Goal: Check status: Check status

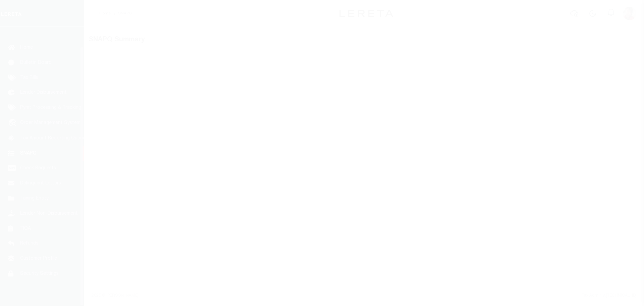
scroll to position [21, 0]
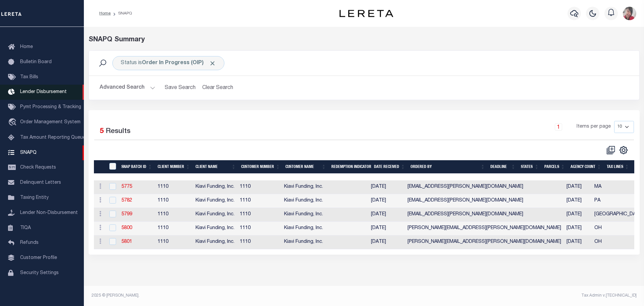
click at [41, 90] on span "Lender Disbursement" at bounding box center [43, 92] width 47 height 5
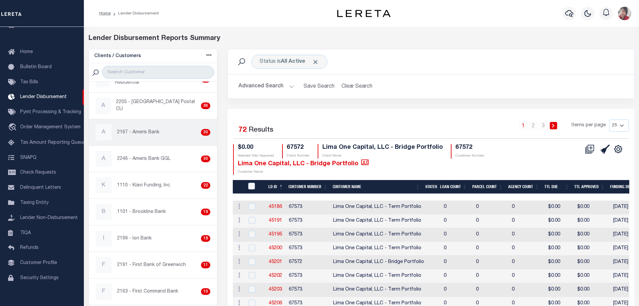
scroll to position [168, 0]
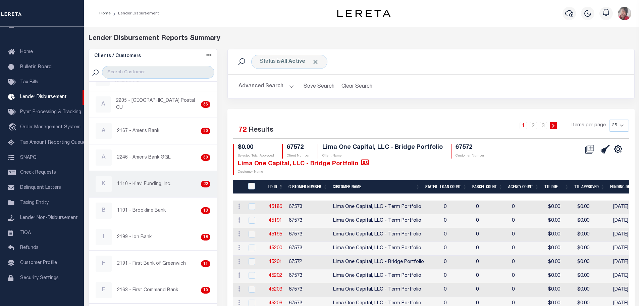
click at [146, 187] on p "1110 - Kiavi Funding, Inc." at bounding box center [144, 184] width 54 height 7
checkbox input "true"
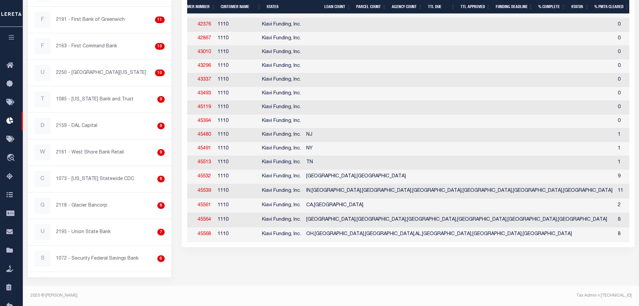
scroll to position [0, 26]
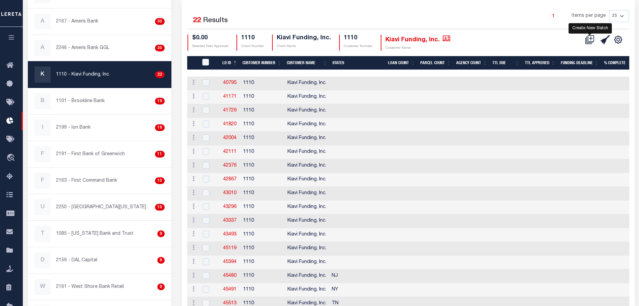
click at [591, 39] on icon at bounding box center [592, 38] width 4 height 4
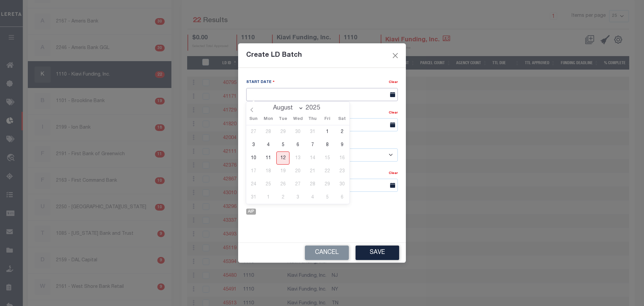
click at [361, 93] on input "text" at bounding box center [322, 94] width 152 height 13
click at [285, 159] on span "12" at bounding box center [282, 157] width 13 height 13
type input "08/12/2025"
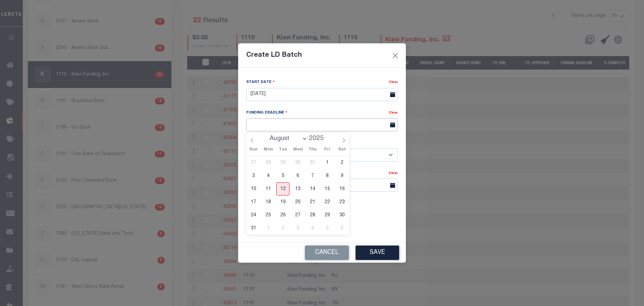
click at [342, 126] on input "text" at bounding box center [322, 124] width 152 height 13
click at [283, 202] on span "19" at bounding box center [282, 201] width 13 height 13
type input "08/19/25"
click at [391, 153] on select "- Select Customer - Accumatch - Refunds All In Credit Union Amarillo National B…" at bounding box center [322, 154] width 152 height 13
select select "1110"
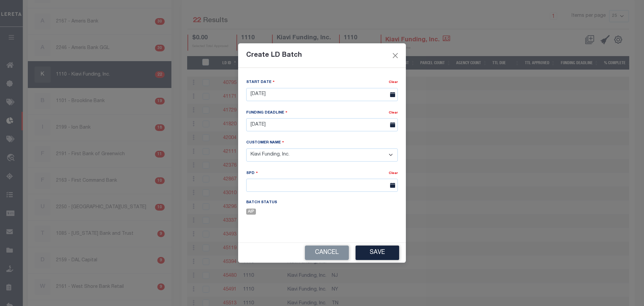
click at [246, 148] on select "- Select Customer - Accumatch - Refunds All In Credit Union Amarillo National B…" at bounding box center [322, 154] width 152 height 13
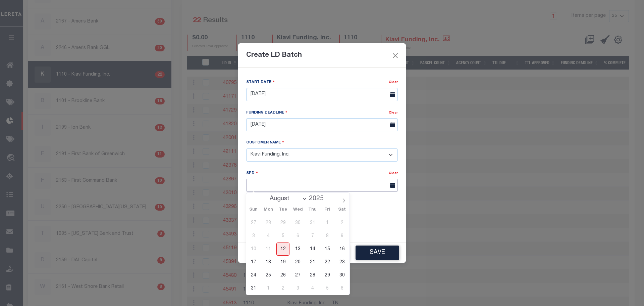
click at [377, 185] on input "text" at bounding box center [322, 185] width 152 height 13
click at [296, 263] on span "20" at bounding box center [297, 261] width 13 height 13
type input "08/20/2025"
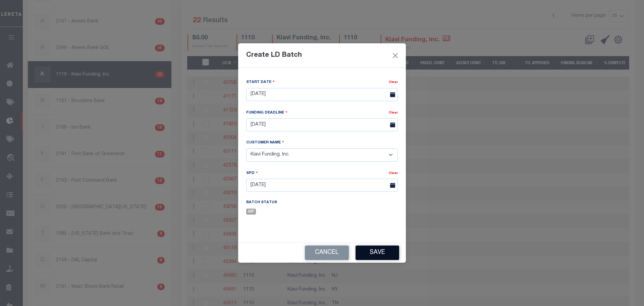
click at [383, 253] on button "Save" at bounding box center [378, 252] width 44 height 14
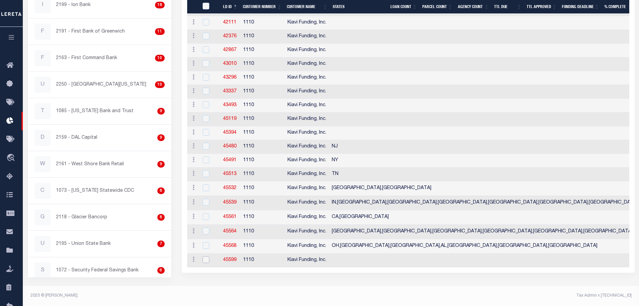
click at [206, 262] on input "checkbox" at bounding box center [206, 259] width 7 height 7
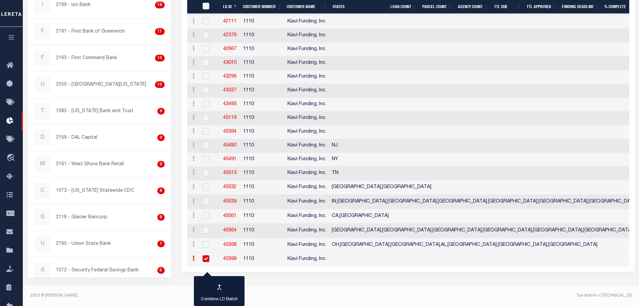
click at [205, 260] on input "checkbox" at bounding box center [206, 258] width 7 height 7
checkbox input "false"
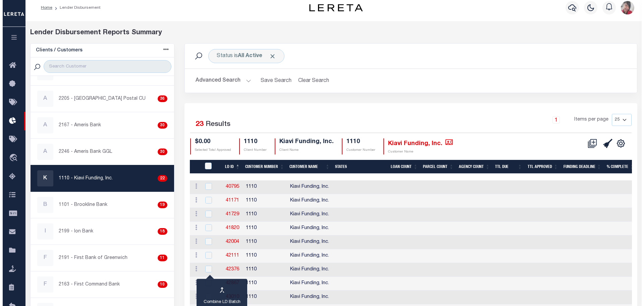
scroll to position [0, 0]
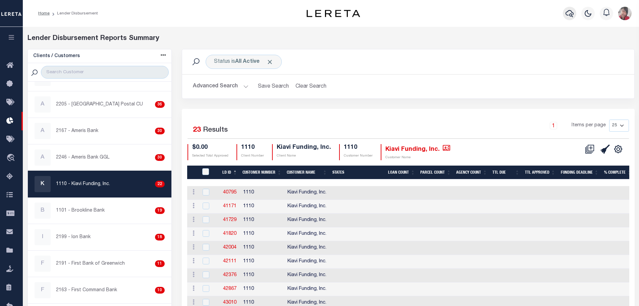
click at [567, 13] on icon "button" at bounding box center [570, 13] width 8 height 8
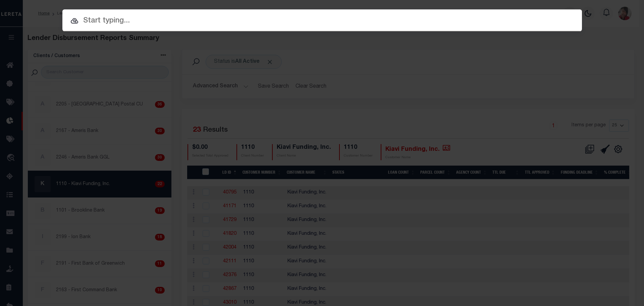
click at [391, 22] on input "text" at bounding box center [322, 21] width 520 height 12
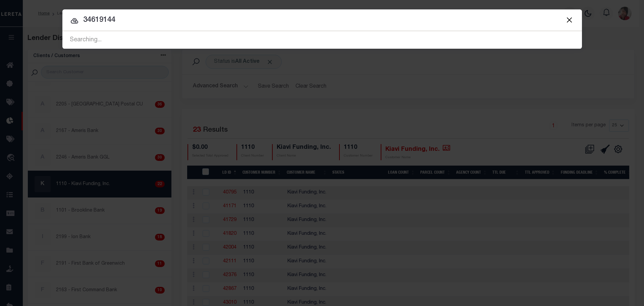
type input "34619144"
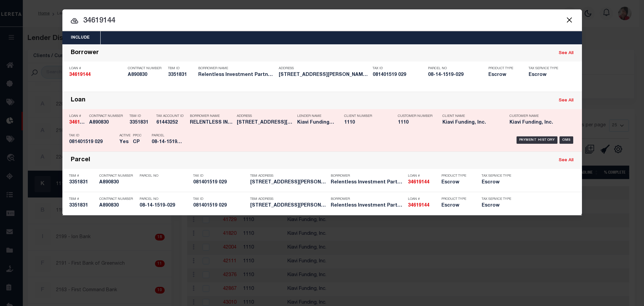
click at [161, 137] on p "Parcel" at bounding box center [167, 136] width 30 height 4
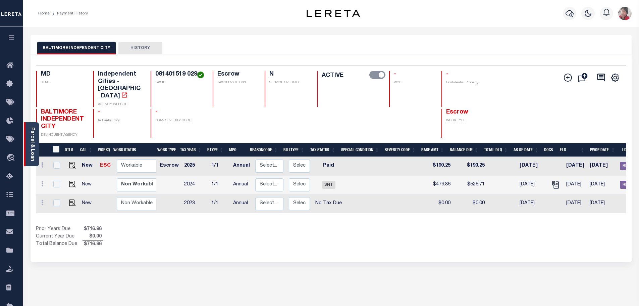
click at [35, 149] on div "Parcel & Loan" at bounding box center [31, 144] width 15 height 44
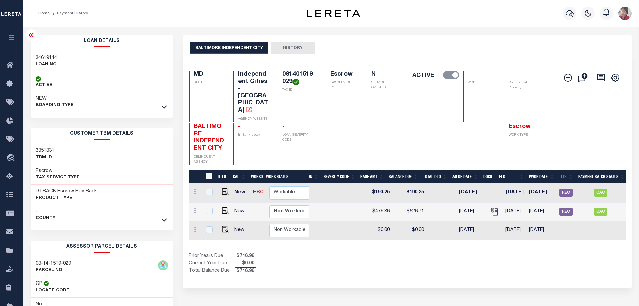
scroll to position [0, 214]
click at [493, 208] on icon "" at bounding box center [495, 211] width 5 height 7
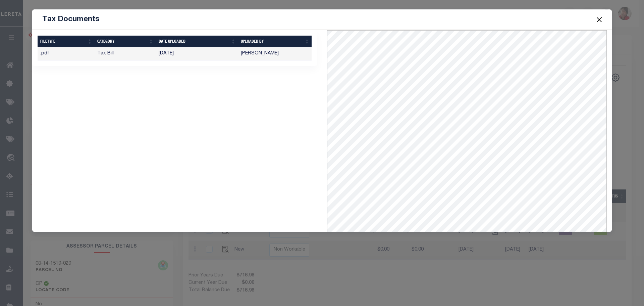
click at [599, 17] on button "Close" at bounding box center [599, 19] width 9 height 9
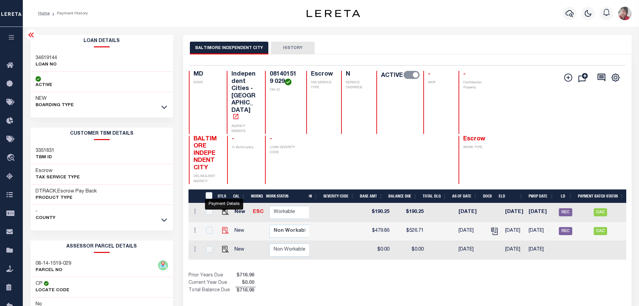
click at [223, 227] on img "" at bounding box center [225, 230] width 7 height 7
checkbox input "true"
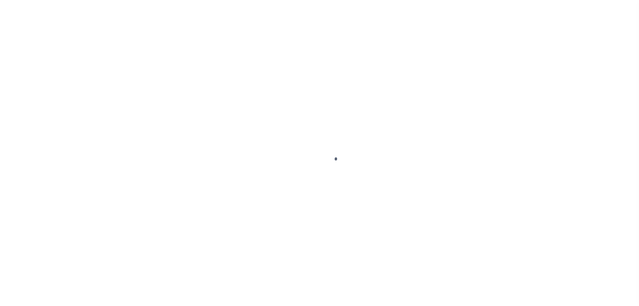
select select "SNT"
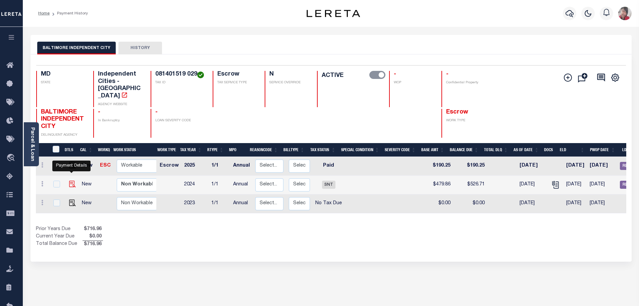
click at [72, 181] on img "" at bounding box center [72, 184] width 7 height 7
checkbox input "true"
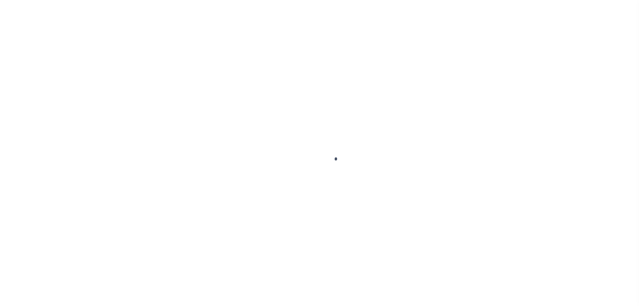
select select "SNT"
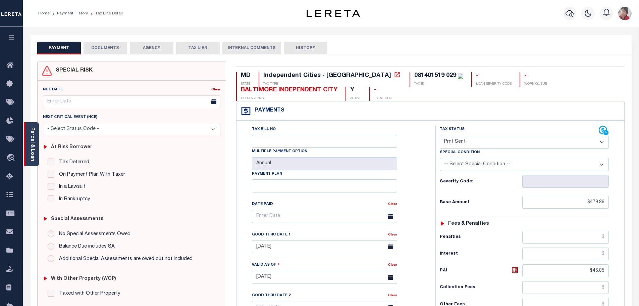
click at [30, 147] on link "Parcel & Loan" at bounding box center [32, 144] width 5 height 34
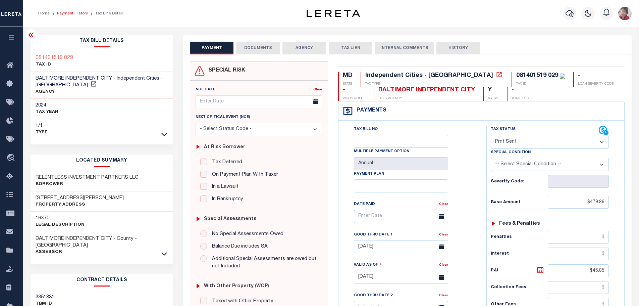
click at [70, 14] on link "Payment History" at bounding box center [72, 13] width 31 height 4
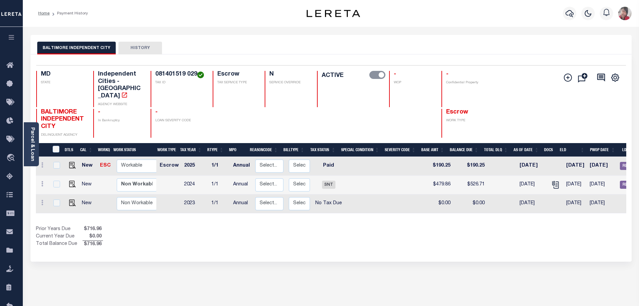
scroll to position [0, 82]
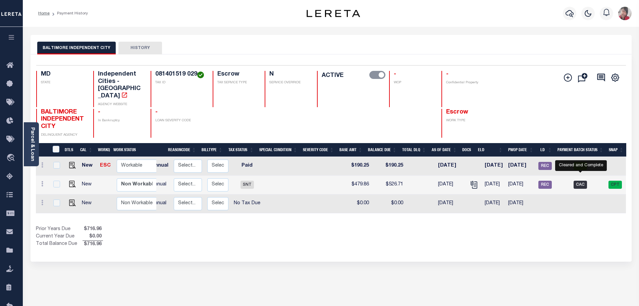
click at [584, 181] on span "CAC" at bounding box center [580, 185] width 13 height 8
checkbox input "true"
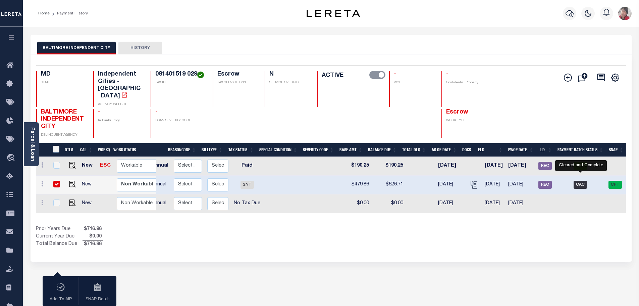
click at [583, 181] on span "CAC" at bounding box center [580, 185] width 13 height 8
checkbox input "false"
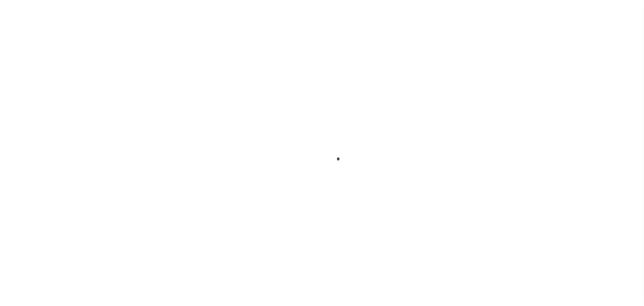
select select "CAC"
select select "CCK"
select select "[PERSON_NAME]"
select select "FDX"
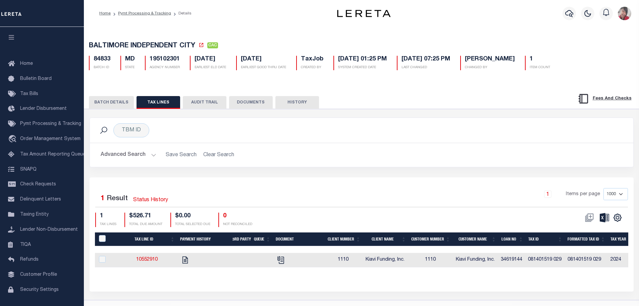
click at [111, 101] on button "BATCH DETAILS" at bounding box center [111, 102] width 45 height 13
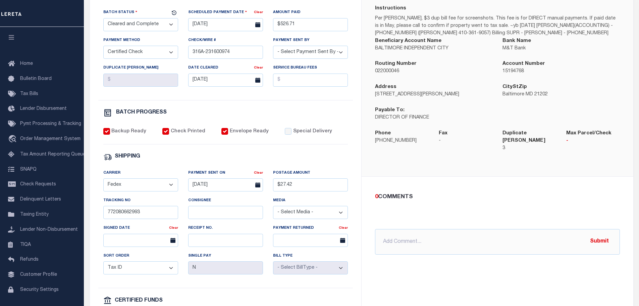
scroll to position [128, 0]
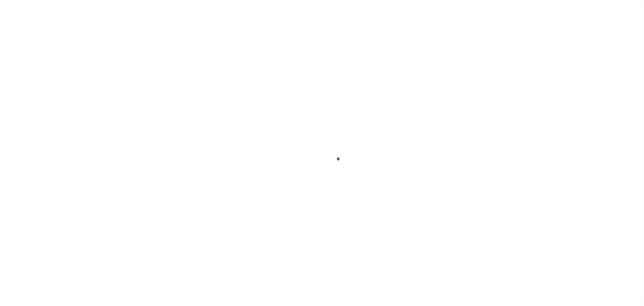
select select "CAC"
select select "CCK"
select select "[PERSON_NAME]"
select select "FDX"
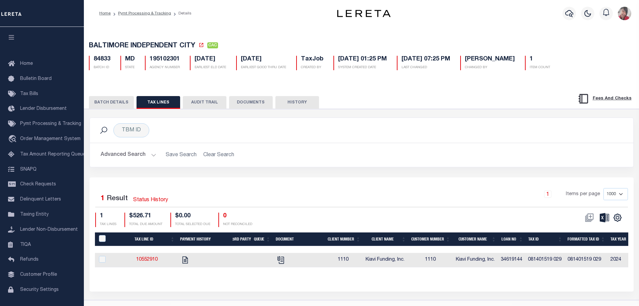
click at [110, 103] on button "BATCH DETAILS" at bounding box center [111, 102] width 45 height 13
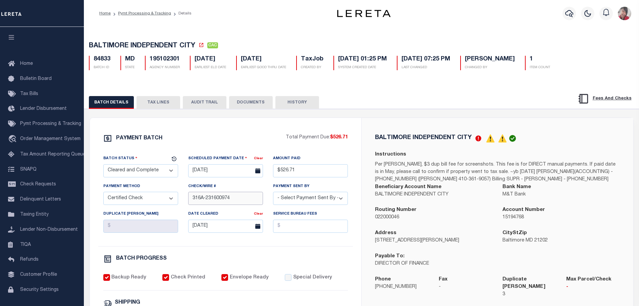
drag, startPoint x: 234, startPoint y: 202, endPoint x: 206, endPoint y: 198, distance: 28.8
click at [206, 198] on input "316A-231600974" at bounding box center [225, 198] width 75 height 13
click at [571, 14] on icon "button" at bounding box center [569, 13] width 8 height 7
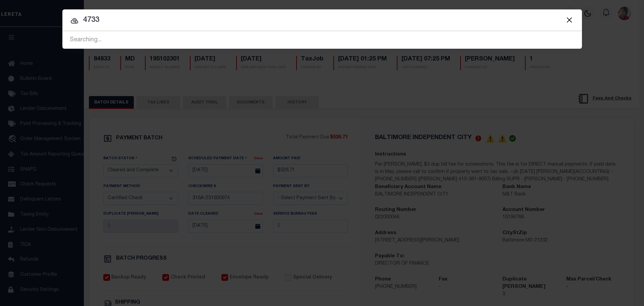
type input "4733"
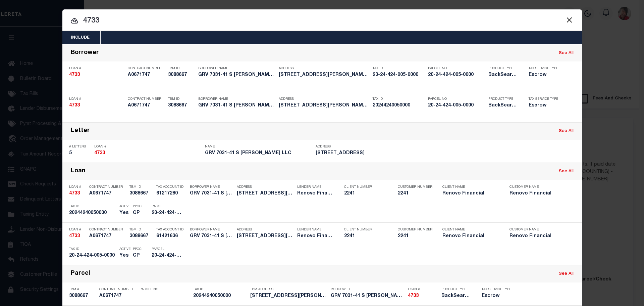
click at [253, 39] on div "Include Loans TBM Customers Borrowers Payments (Lender Non-Disb) Payments (Lend…" at bounding box center [322, 37] width 520 height 13
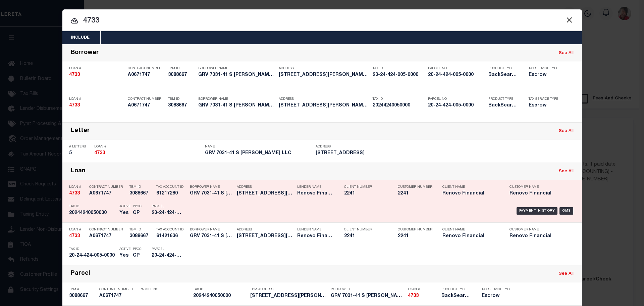
click at [204, 214] on div "Payment History OMS" at bounding box center [384, 210] width 384 height 19
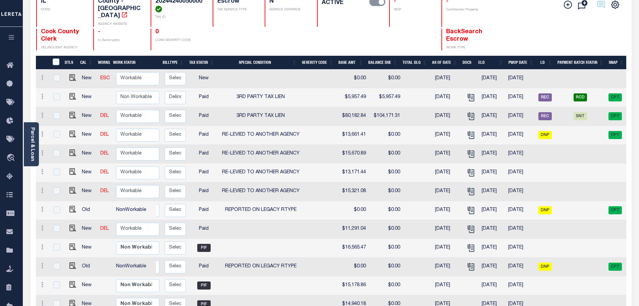
scroll to position [13, 0]
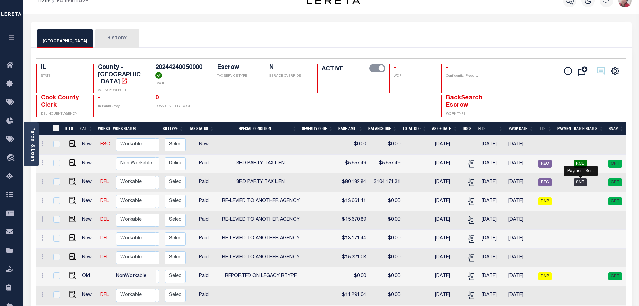
click at [584, 178] on span "SNT" at bounding box center [580, 182] width 13 height 8
checkbox input "true"
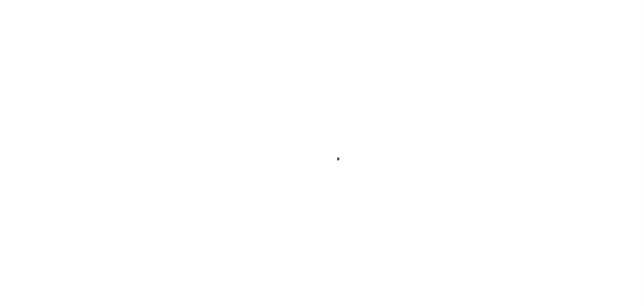
select select "SNT"
select select "CCK"
select select "[PERSON_NAME]"
select select "FDX"
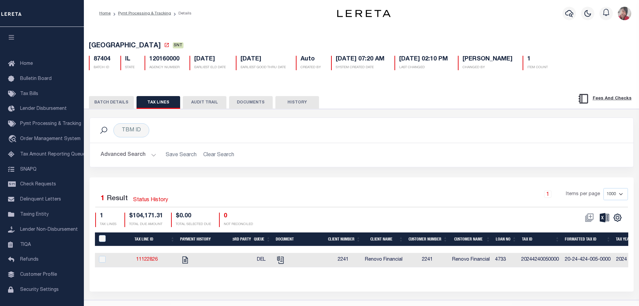
click at [102, 100] on button "BATCH DETAILS" at bounding box center [111, 102] width 45 height 13
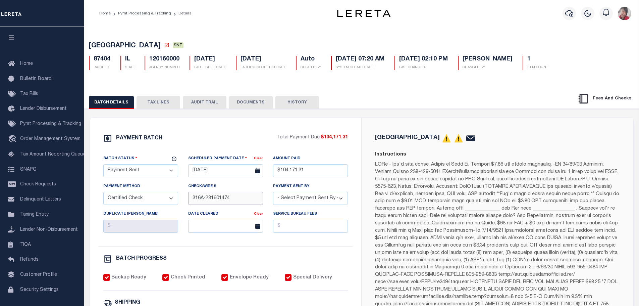
drag, startPoint x: 238, startPoint y: 201, endPoint x: 206, endPoint y: 197, distance: 31.8
click at [206, 197] on input "316A-231601474" at bounding box center [225, 198] width 75 height 13
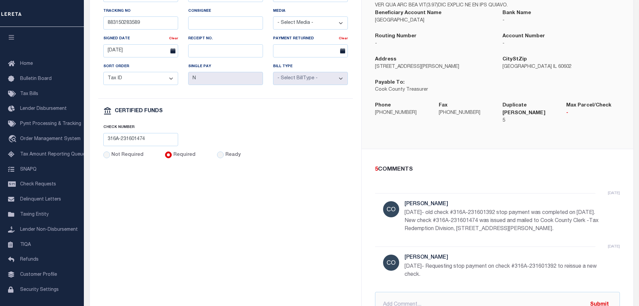
scroll to position [336, 0]
drag, startPoint x: 505, startPoint y: 215, endPoint x: 478, endPoint y: 213, distance: 26.9
click at [478, 213] on p "7/30/2025- old check #316A-231601392 stop payment was completed on 7/29/2025. N…" at bounding box center [505, 220] width 201 height 24
copy p "231601474"
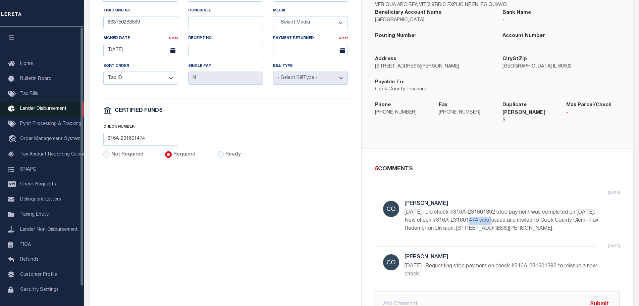
click at [47, 110] on span "Lender Disbursement" at bounding box center [43, 108] width 47 height 5
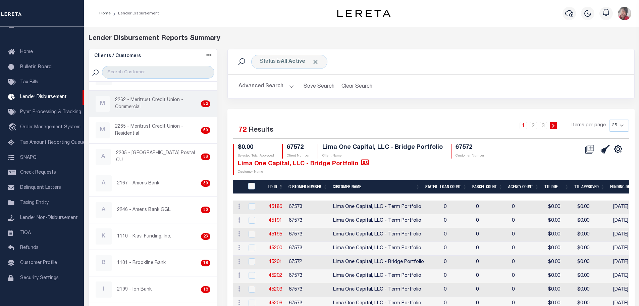
scroll to position [168, 0]
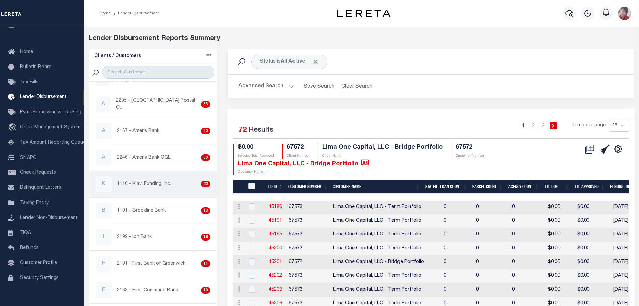
click at [147, 187] on p "1110 - Kiavi Funding, Inc." at bounding box center [144, 184] width 54 height 7
checkbox input "true"
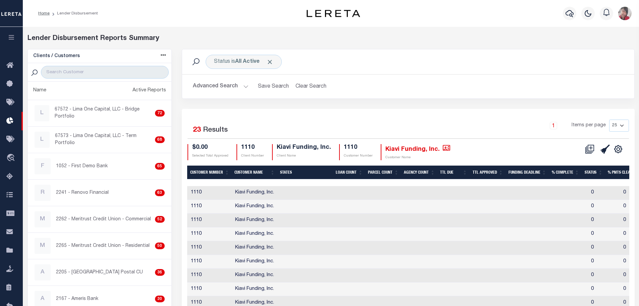
click at [11, 38] on icon "button" at bounding box center [12, 37] width 8 height 6
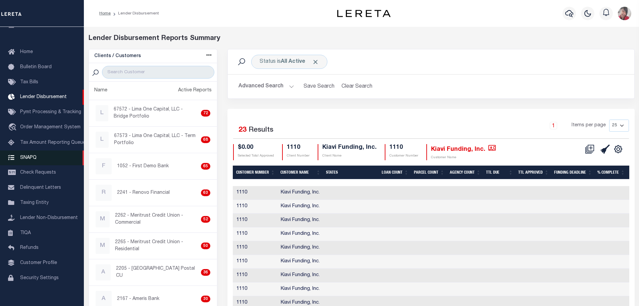
click at [30, 160] on span "SNAPQ" at bounding box center [28, 157] width 16 height 5
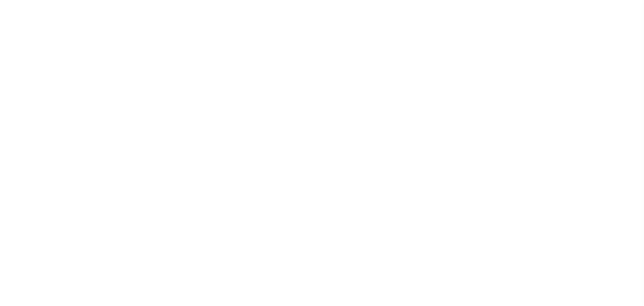
scroll to position [21, 0]
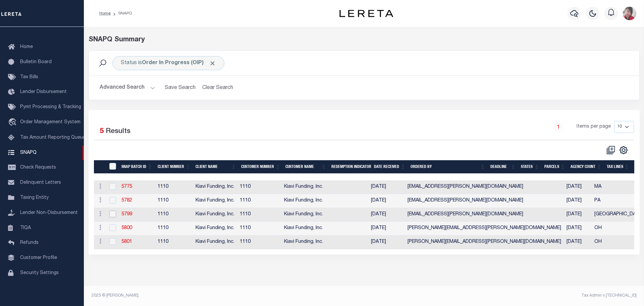
click at [115, 216] on input "checkbox" at bounding box center [112, 213] width 7 height 7
checkbox input "true"
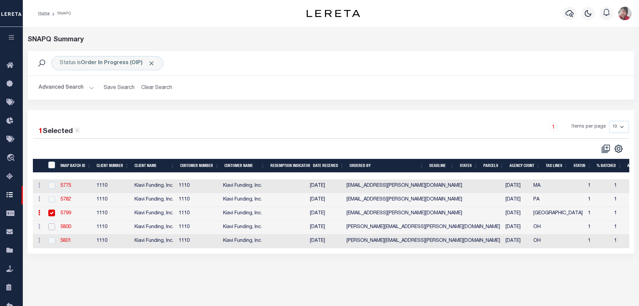
click at [53, 227] on input "checkbox" at bounding box center [51, 226] width 7 height 7
checkbox input "true"
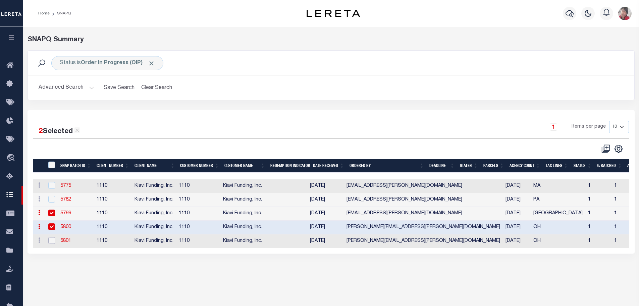
click at [49, 240] on input "checkbox" at bounding box center [51, 240] width 7 height 7
checkbox input "true"
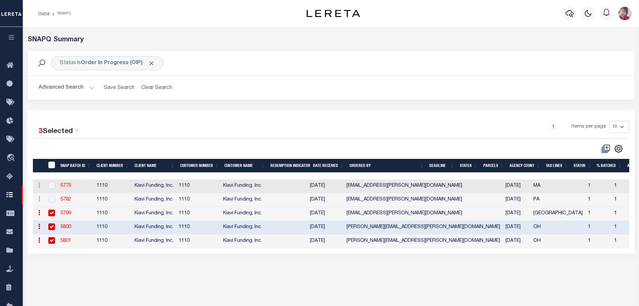
click at [52, 214] on input "checkbox" at bounding box center [51, 212] width 7 height 7
checkbox input "false"
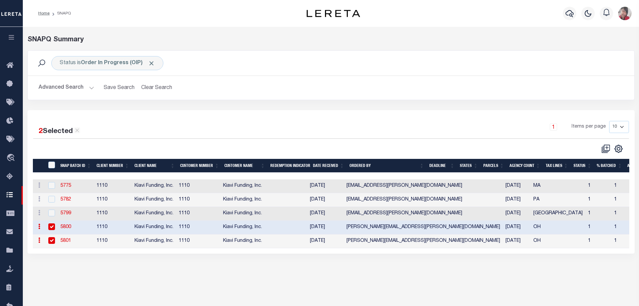
click at [53, 226] on input "checkbox" at bounding box center [51, 226] width 7 height 7
checkbox input "false"
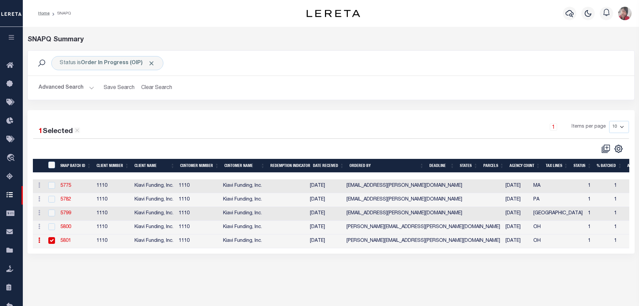
click at [54, 238] on input "checkbox" at bounding box center [51, 240] width 7 height 7
checkbox input "false"
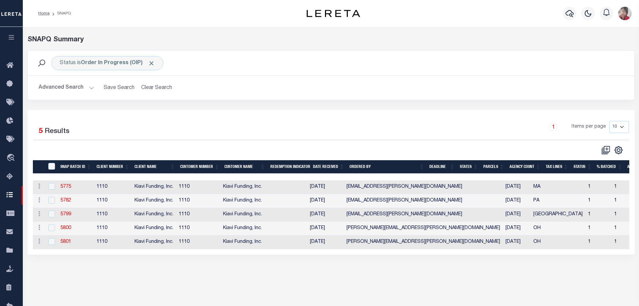
click at [10, 40] on icon "button" at bounding box center [12, 37] width 8 height 6
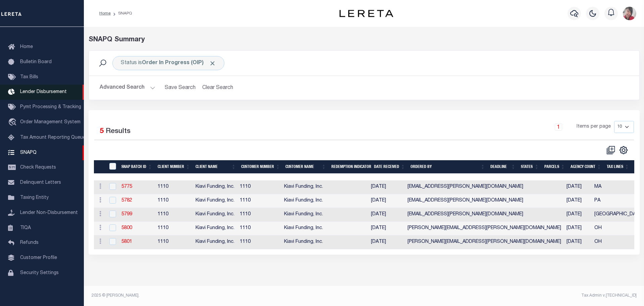
click at [43, 91] on span "Lender Disbursement" at bounding box center [43, 92] width 47 height 5
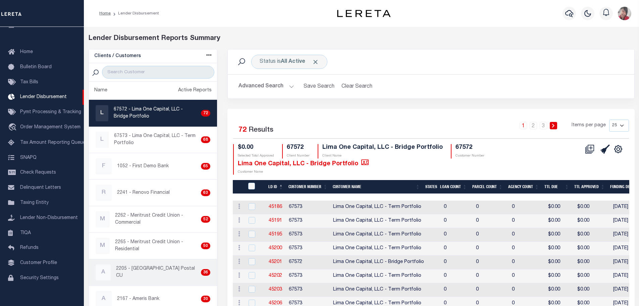
scroll to position [101, 0]
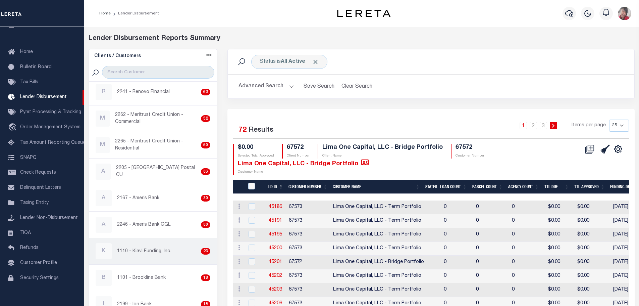
click at [159, 253] on p "1110 - Kiavi Funding, Inc." at bounding box center [144, 251] width 54 height 7
checkbox input "true"
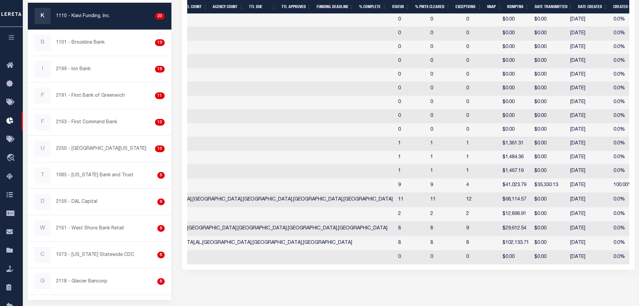
scroll to position [0, 242]
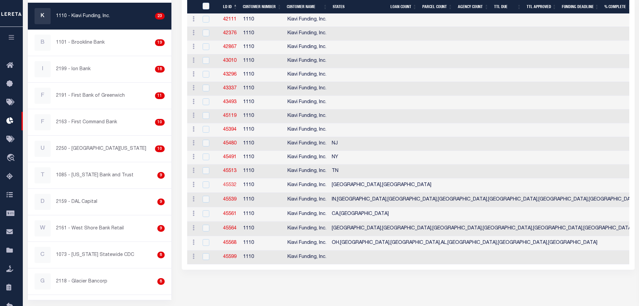
click at [233, 185] on link "45532" at bounding box center [229, 185] width 13 height 5
checkbox input "true"
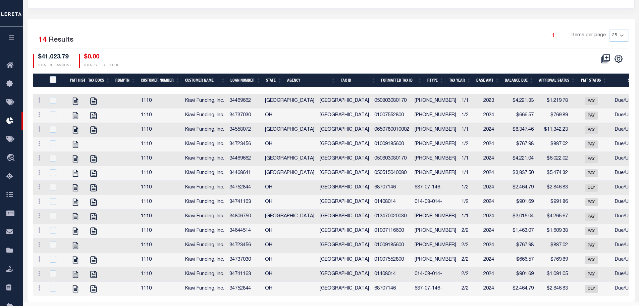
click at [310, 73] on th "Agency" at bounding box center [312, 80] width 54 height 14
